Goal: Transaction & Acquisition: Purchase product/service

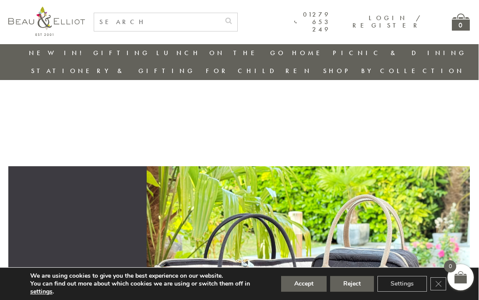
scroll to position [160, 8]
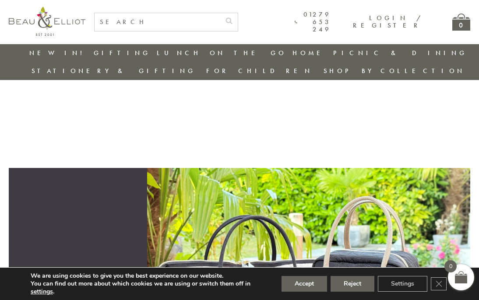
click at [294, 292] on button "Accept" at bounding box center [304, 284] width 46 height 16
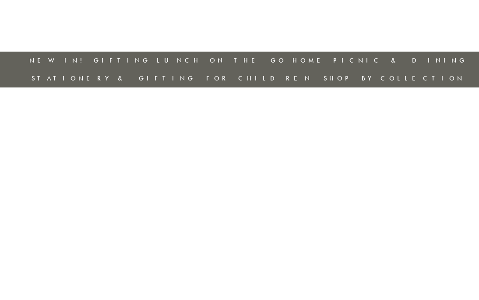
scroll to position [0, 8]
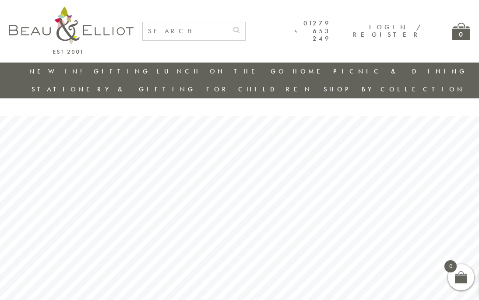
click at [186, 30] on input "text" at bounding box center [185, 31] width 85 height 18
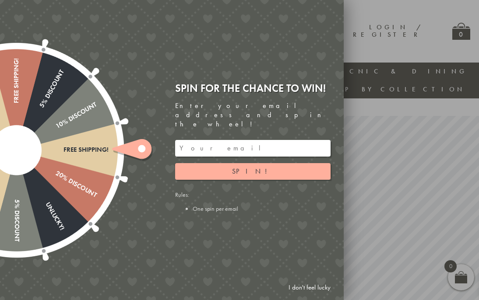
type input "Water bottle"
click at [245, 28] on button "submit" at bounding box center [237, 29] width 18 height 14
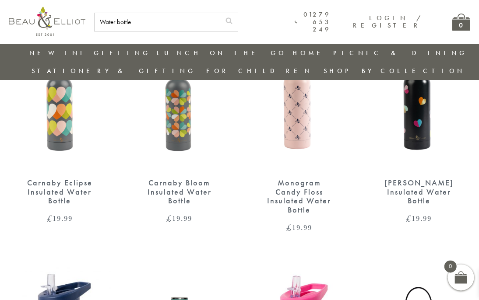
scroll to position [573, 8]
click at [295, 179] on div "Monogram Candy Floss Insulated Water Bottle" at bounding box center [299, 197] width 72 height 36
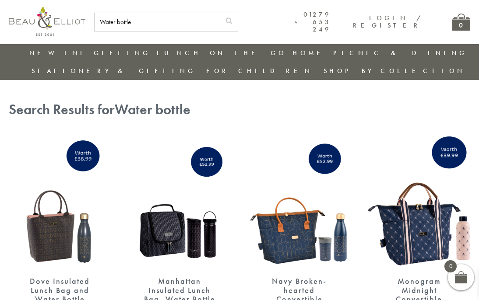
scroll to position [4, 0]
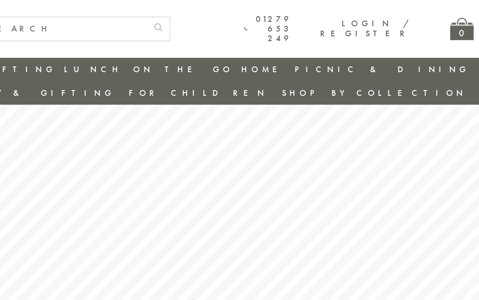
scroll to position [0, 8]
